Goal: Book appointment/travel/reservation

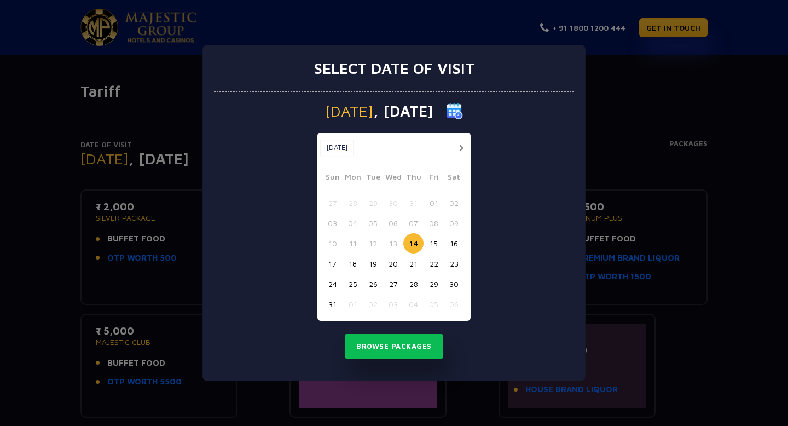
click at [435, 242] on button "15" at bounding box center [434, 243] width 20 height 20
click at [394, 345] on button "Browse Packages" at bounding box center [394, 346] width 99 height 25
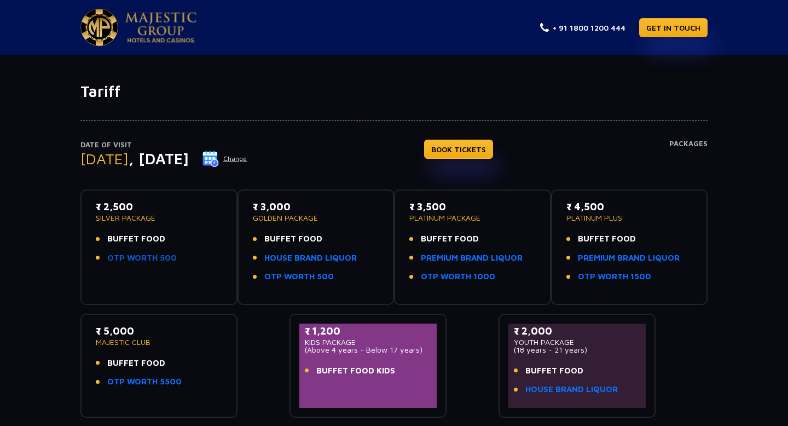
click at [159, 254] on link "OTP WORTH 500" at bounding box center [142, 258] width 70 height 13
